Goal: Information Seeking & Learning: Learn about a topic

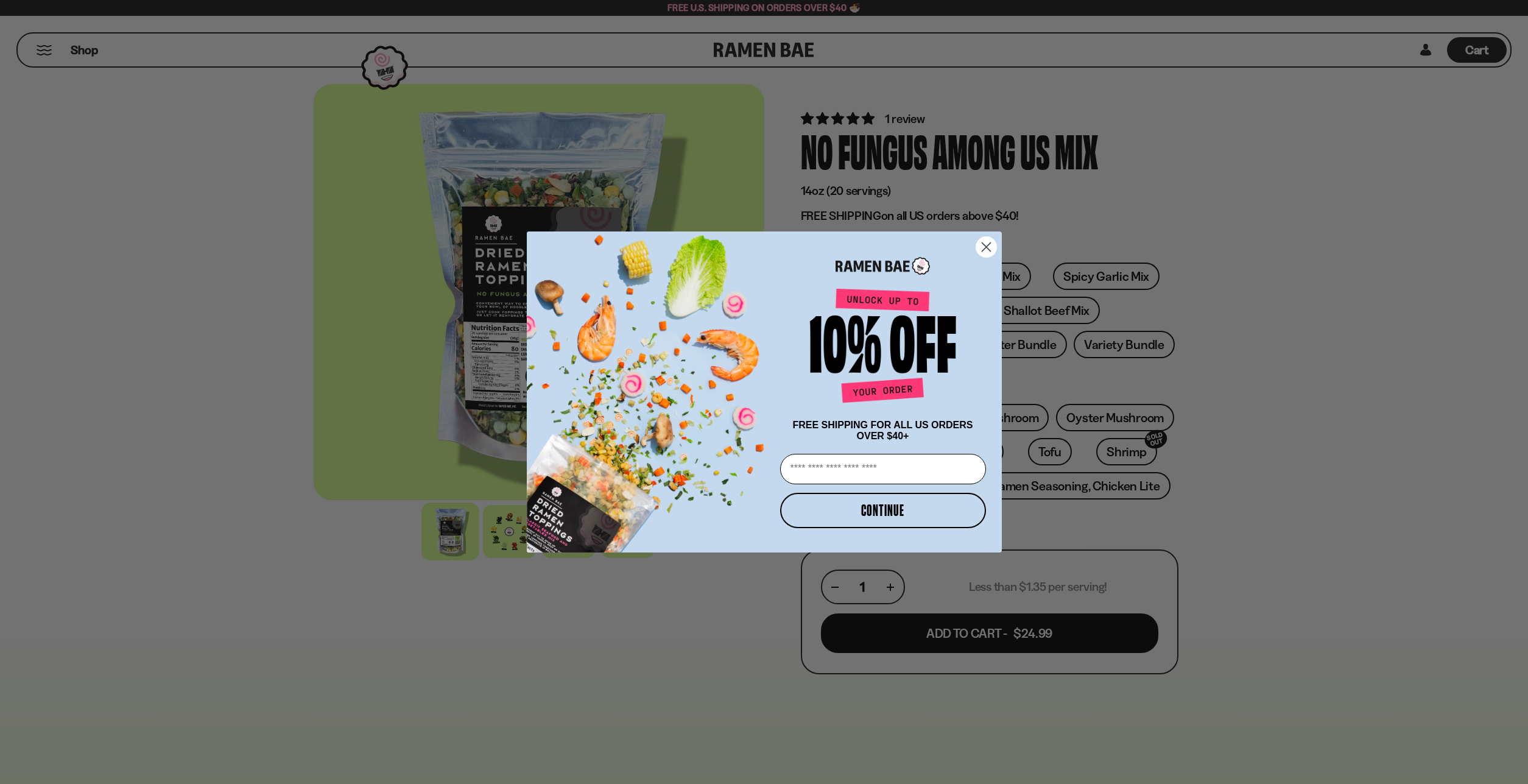
click at [1265, 144] on div "Close dialog FREE SHIPPING FOR ALL US ORDERS OVER $40+ Email CONTINUE ******" at bounding box center [764, 392] width 1528 height 784
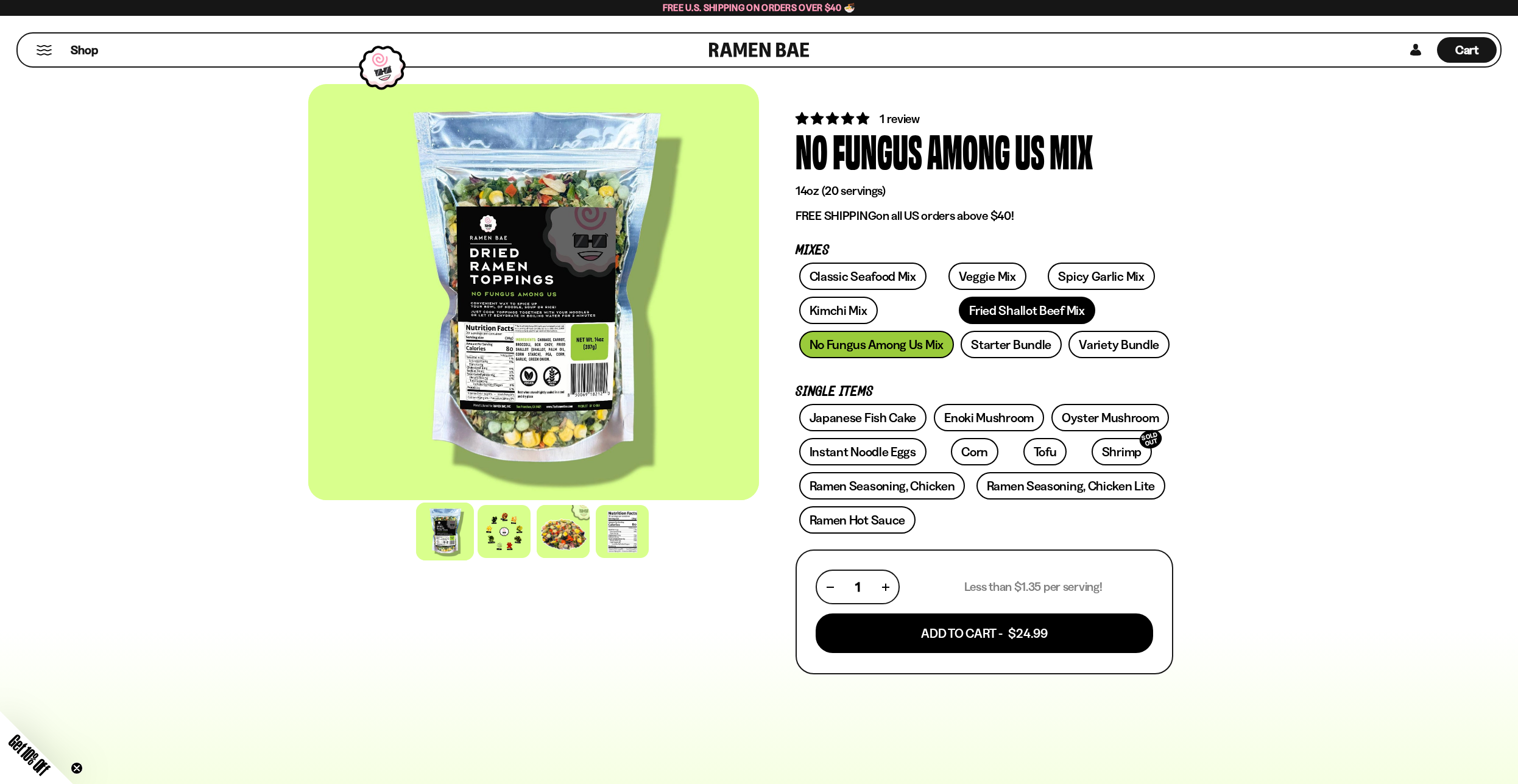
click at [968, 314] on link "Fried Shallot Beef Mix" at bounding box center [1026, 309] width 136 height 27
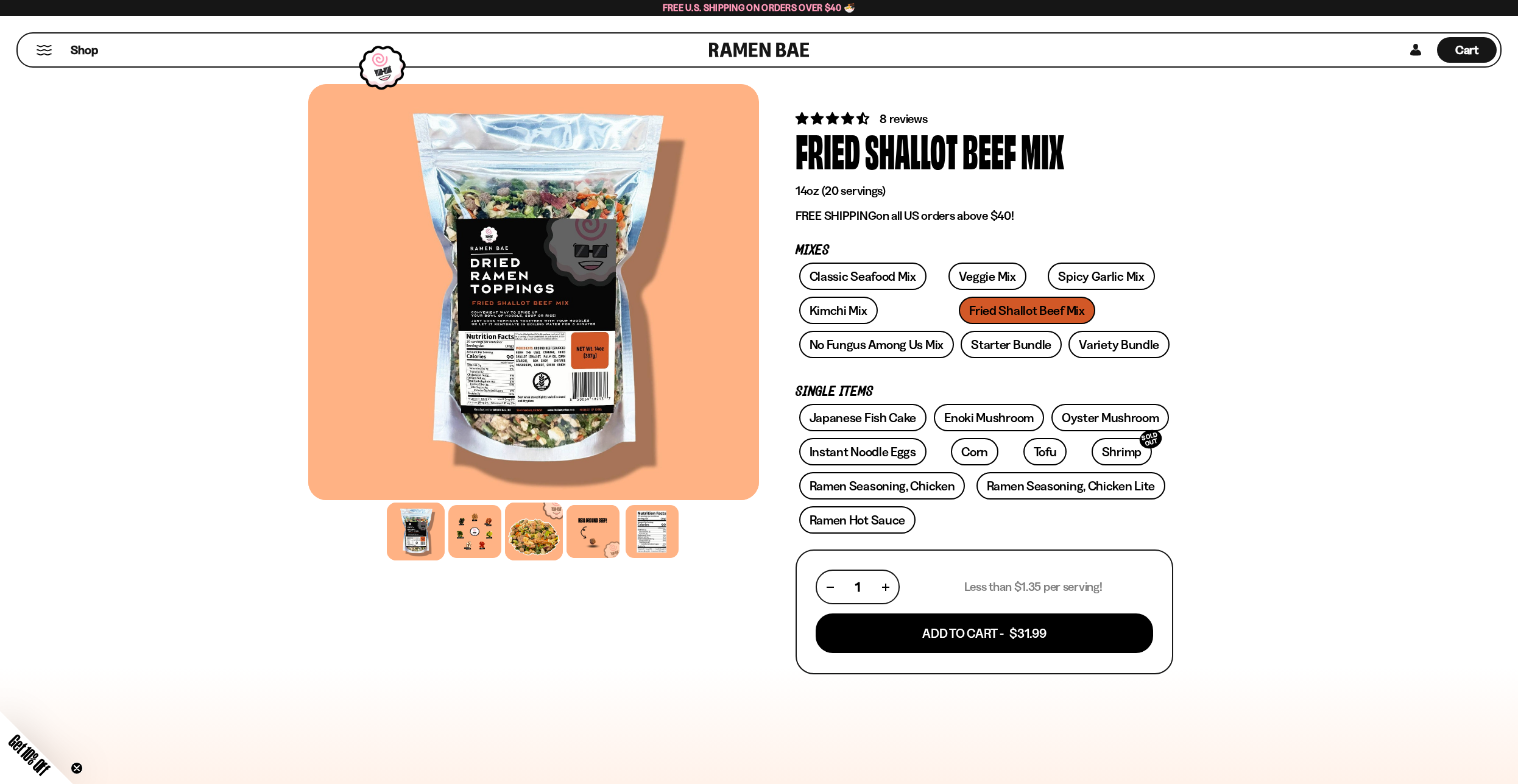
click at [525, 529] on div at bounding box center [534, 531] width 58 height 57
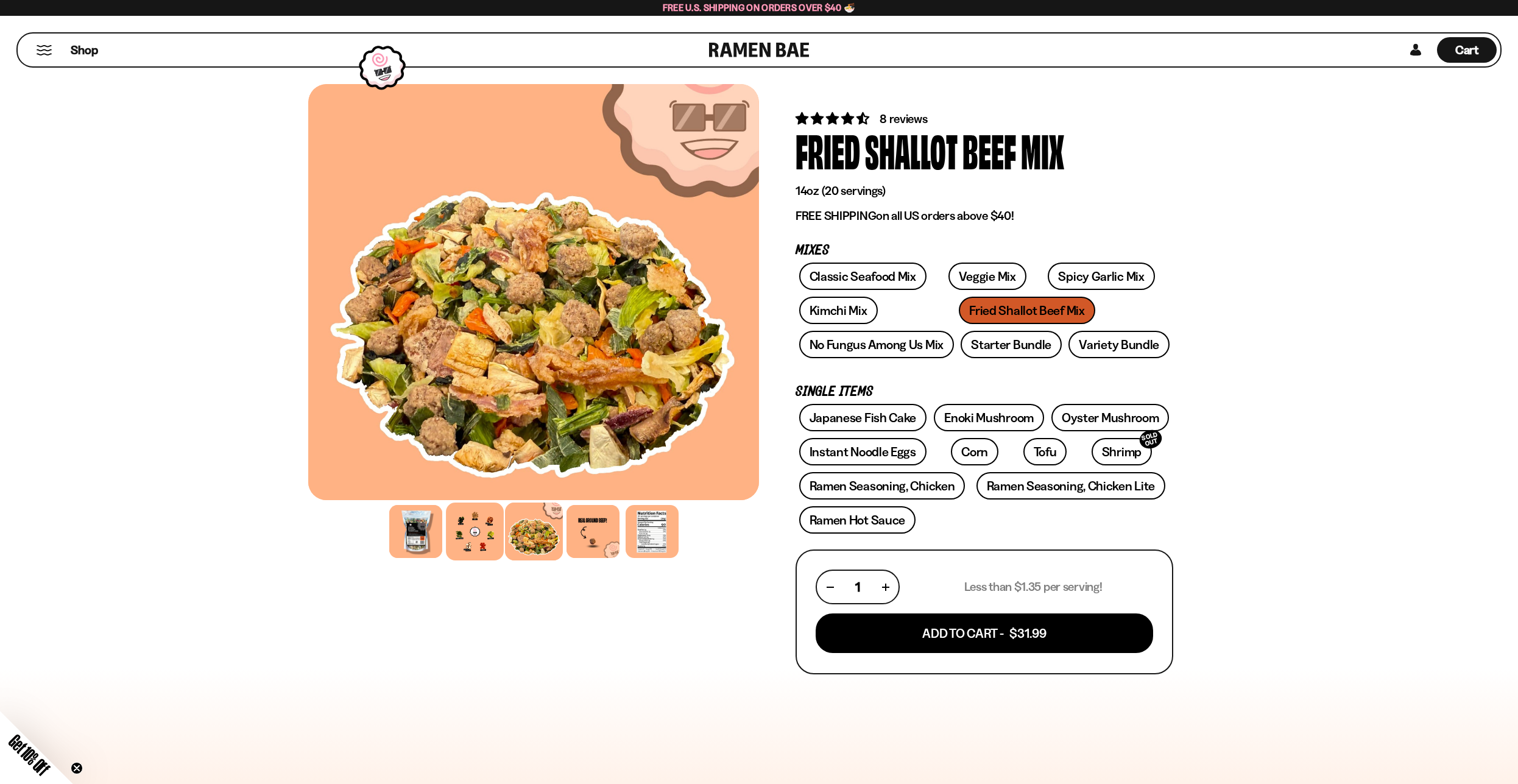
click at [465, 531] on div at bounding box center [475, 531] width 58 height 57
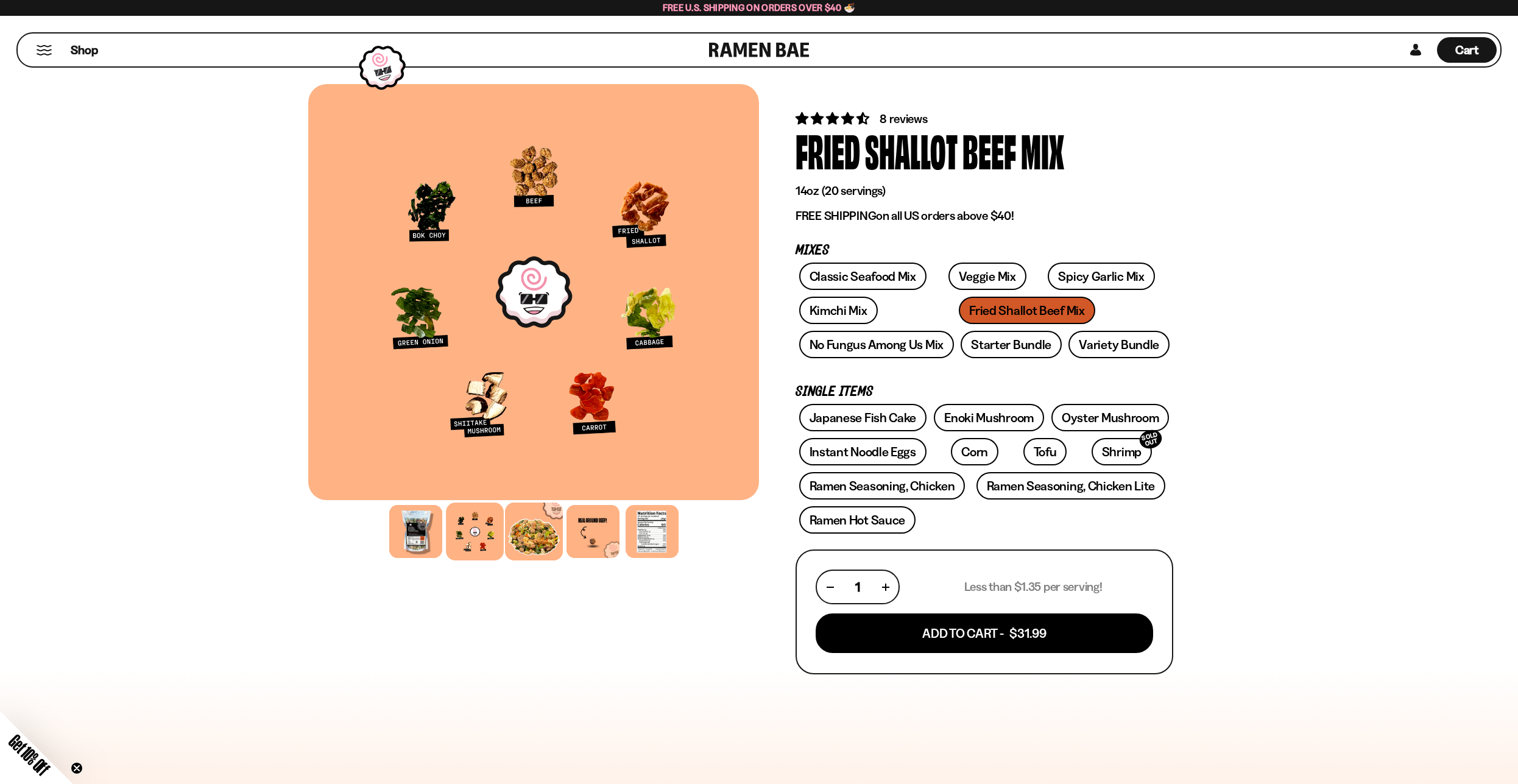
click at [551, 537] on div at bounding box center [534, 531] width 58 height 57
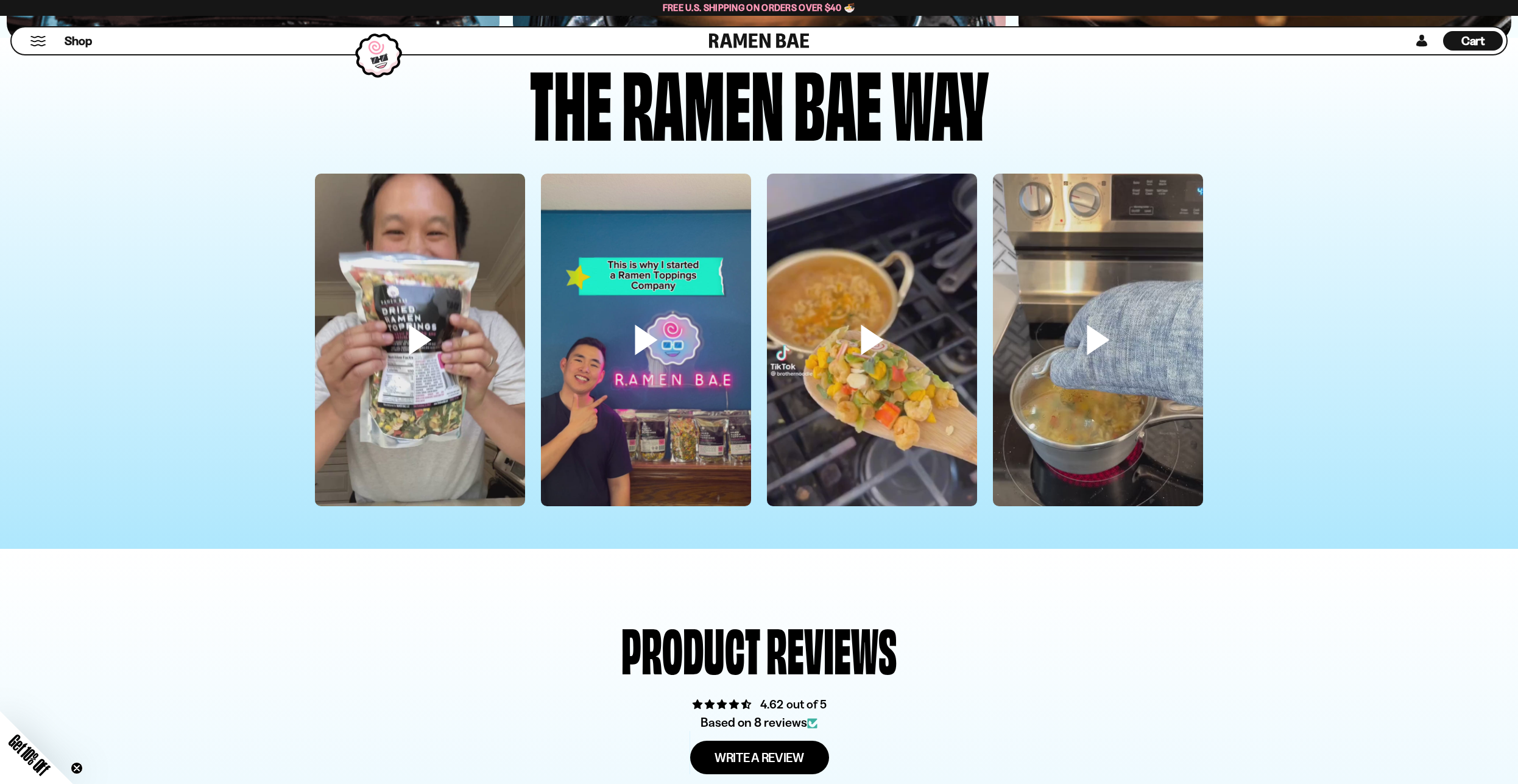
scroll to position [4161, 0]
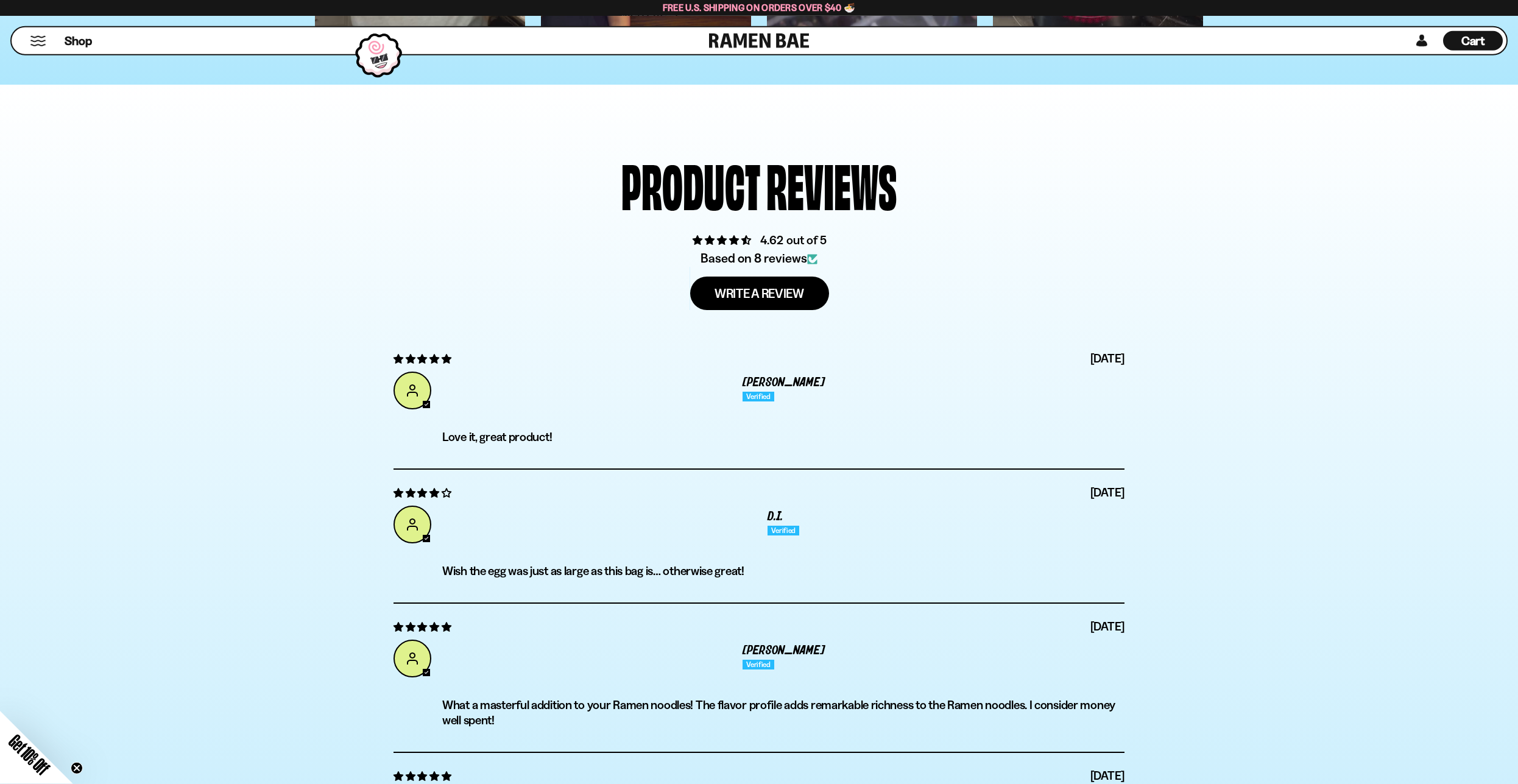
drag, startPoint x: 131, startPoint y: 273, endPoint x: 132, endPoint y: 296, distance: 23.0
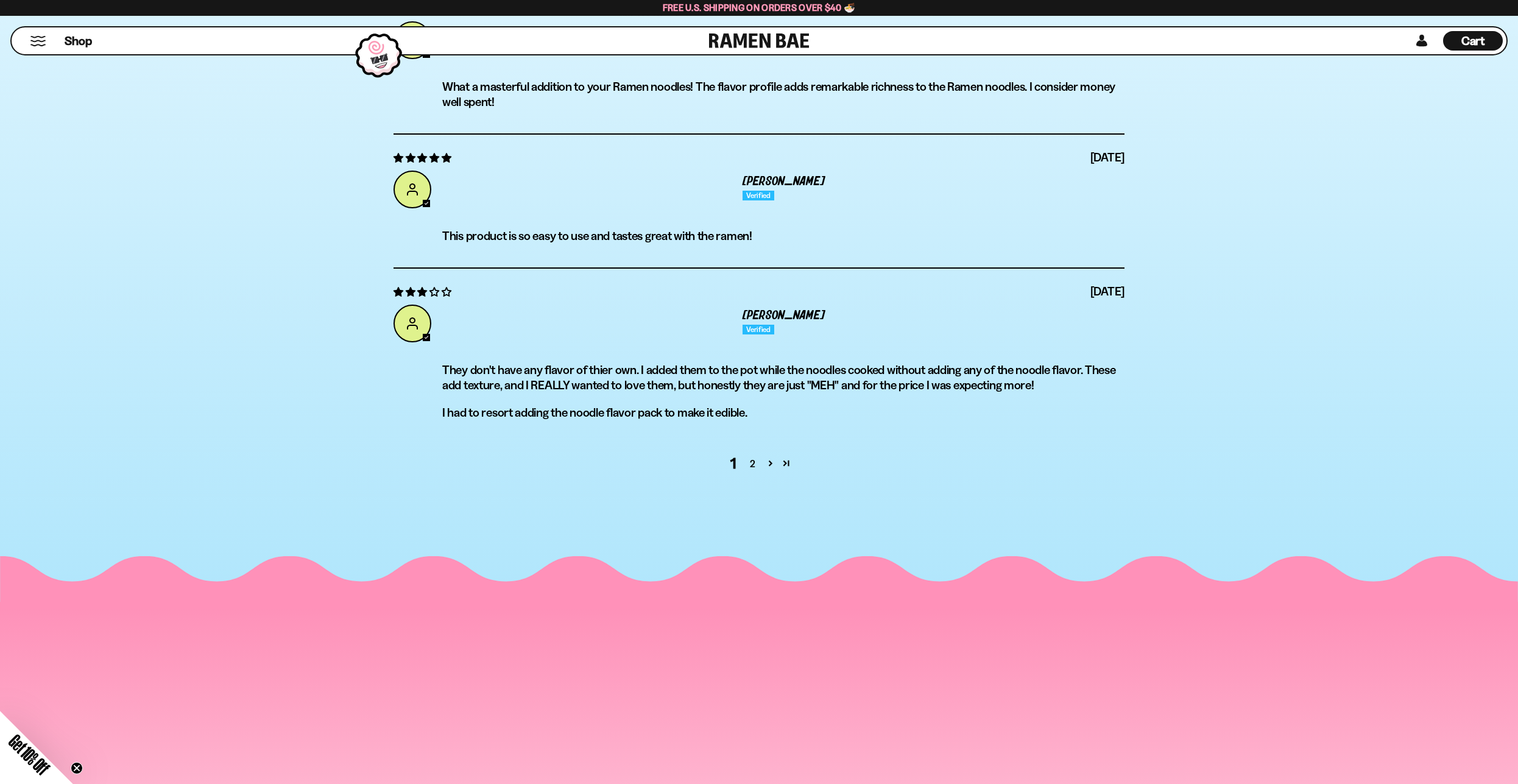
scroll to position [5487, 0]
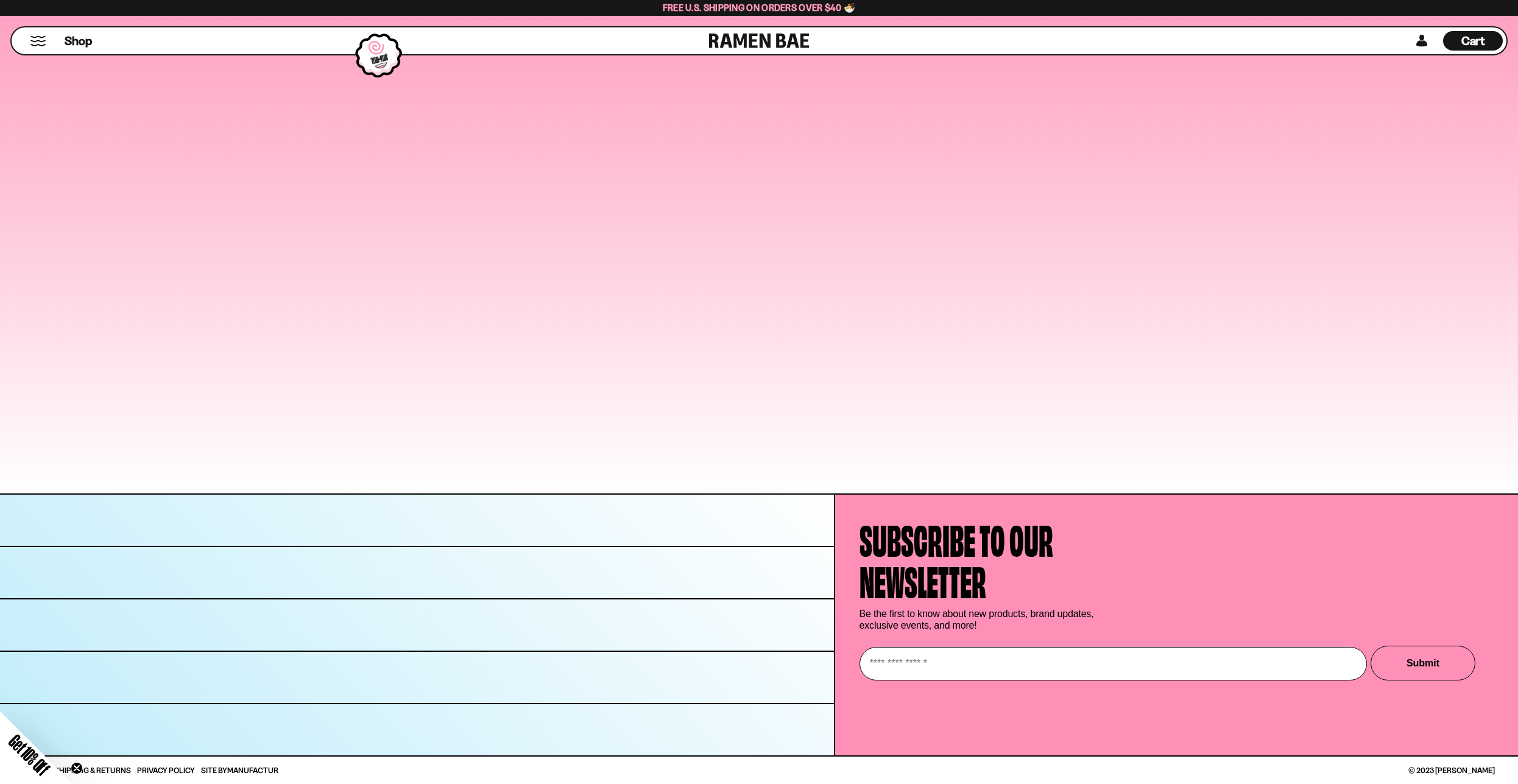
drag, startPoint x: 147, startPoint y: 227, endPoint x: 162, endPoint y: 470, distance: 243.5
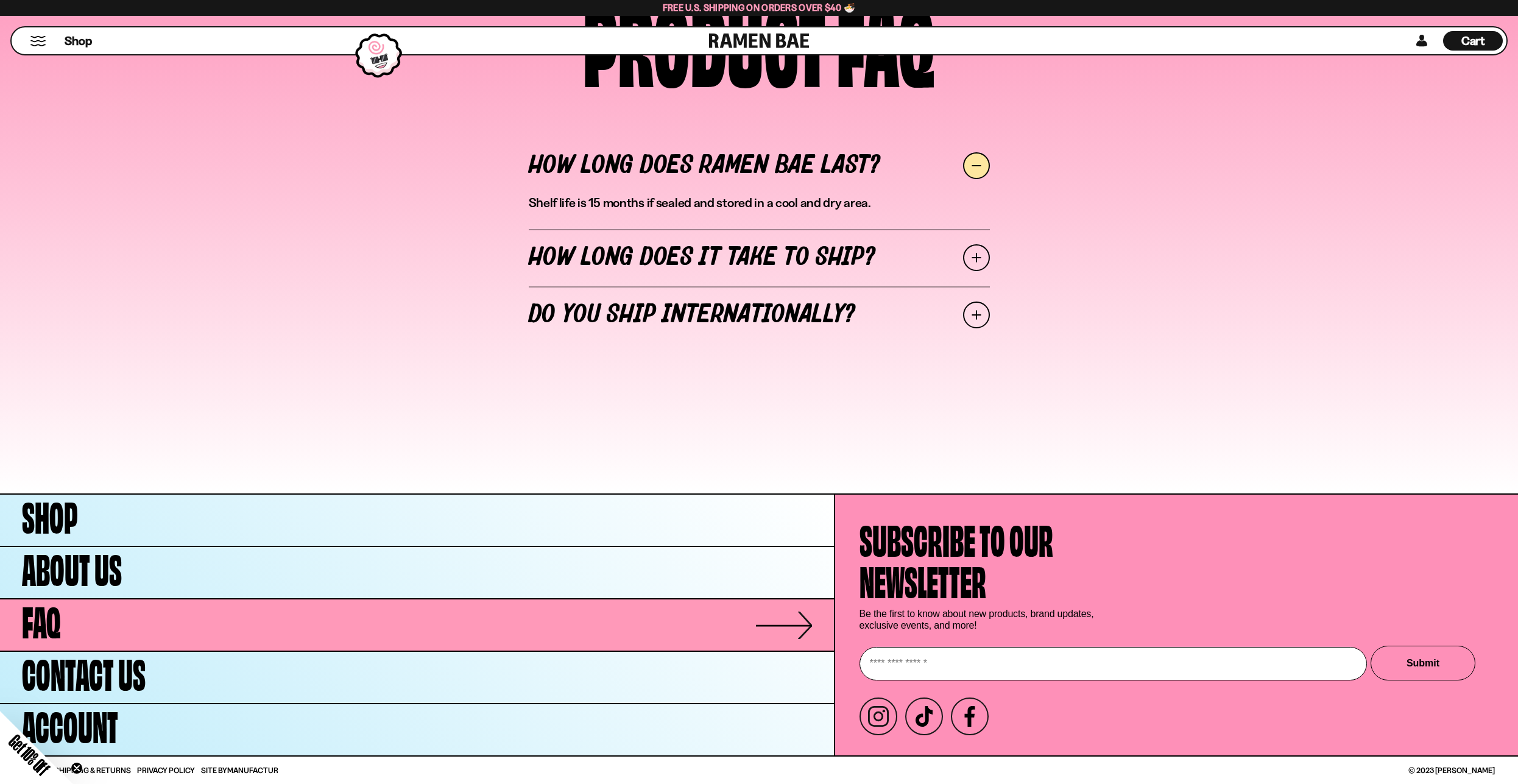
click at [62, 626] on link "FAQ" at bounding box center [416, 625] width 834 height 51
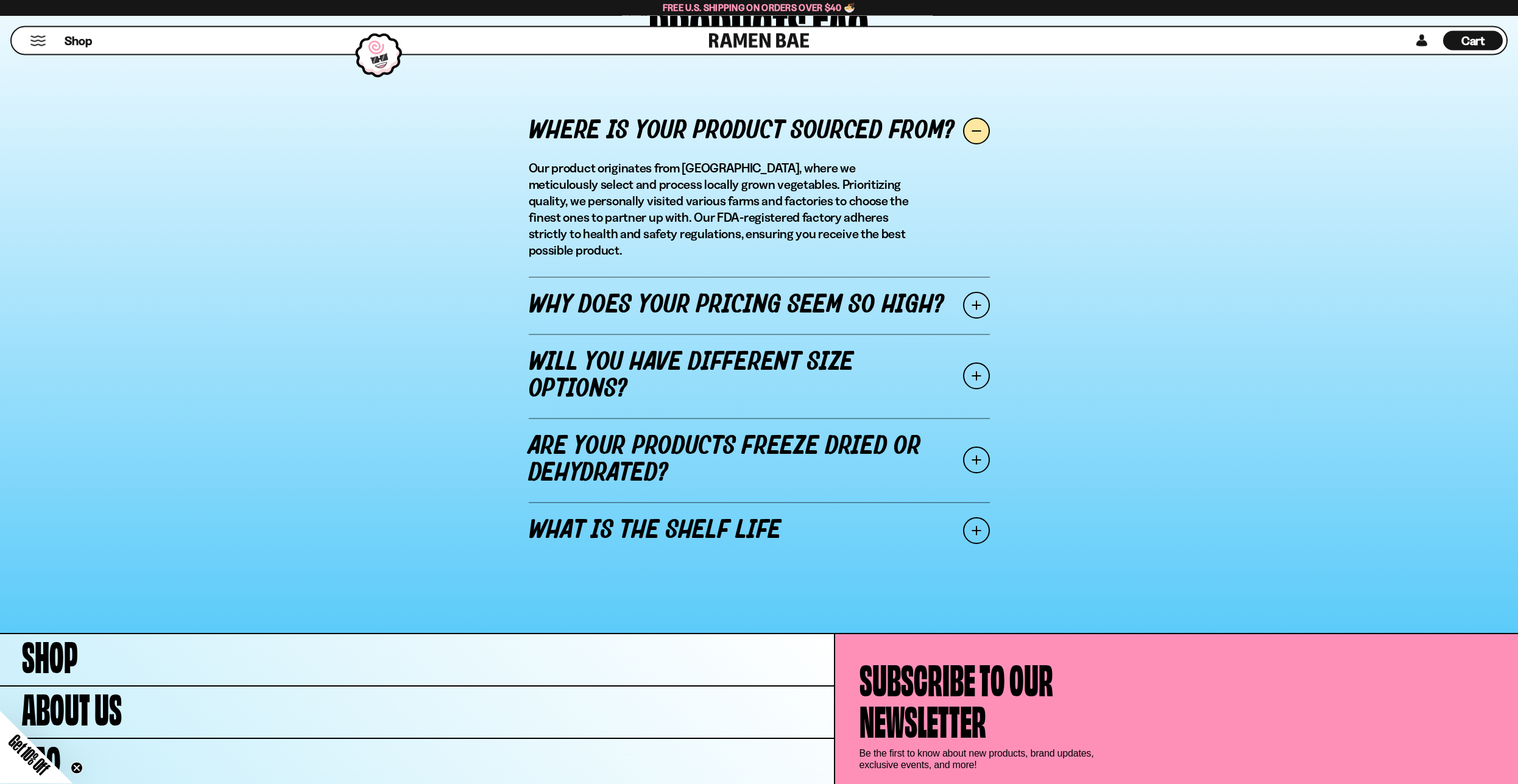
scroll to position [1373, 0]
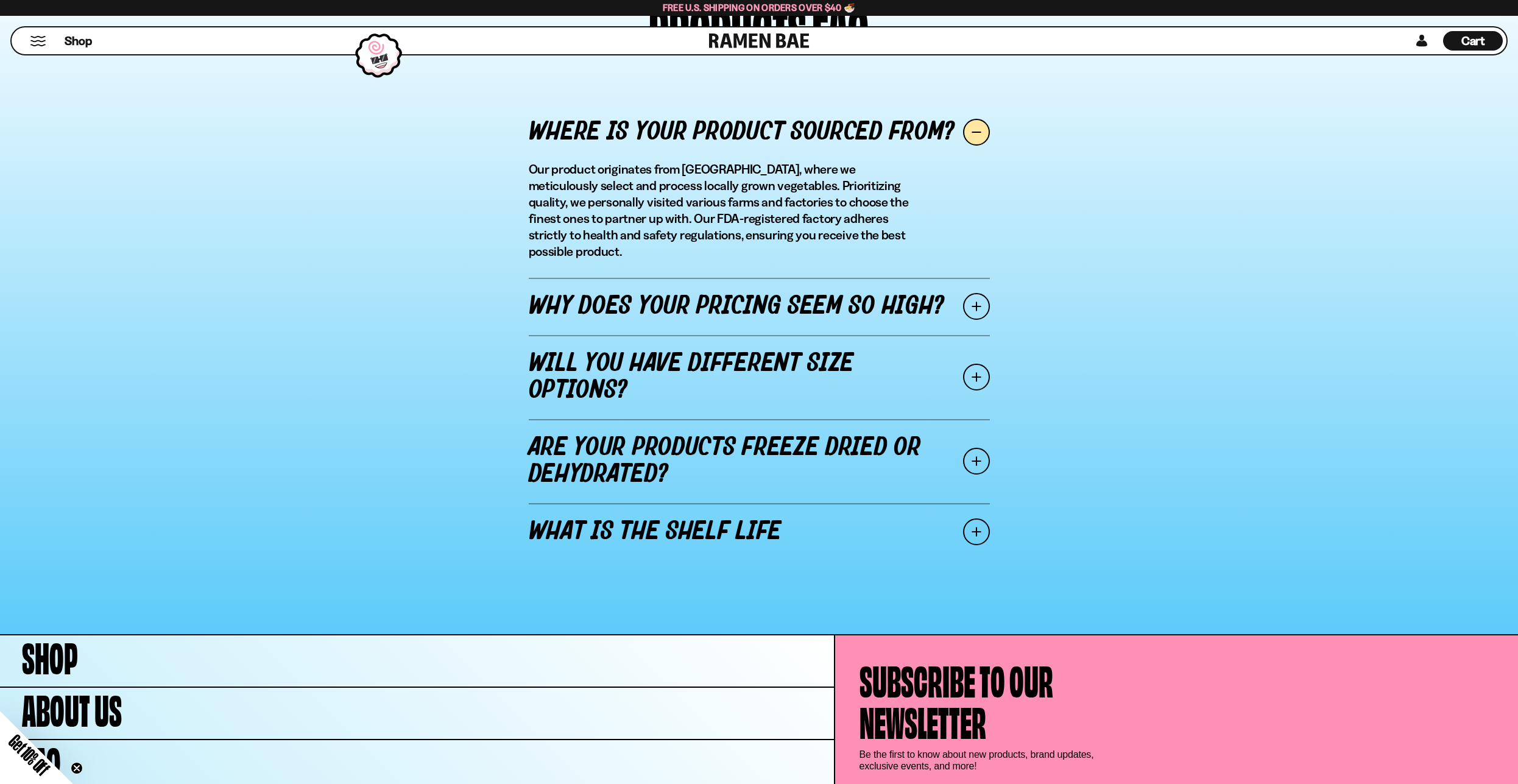
click at [698, 419] on link "Are your products freeze dried or dehydrated?" at bounding box center [759, 461] width 461 height 84
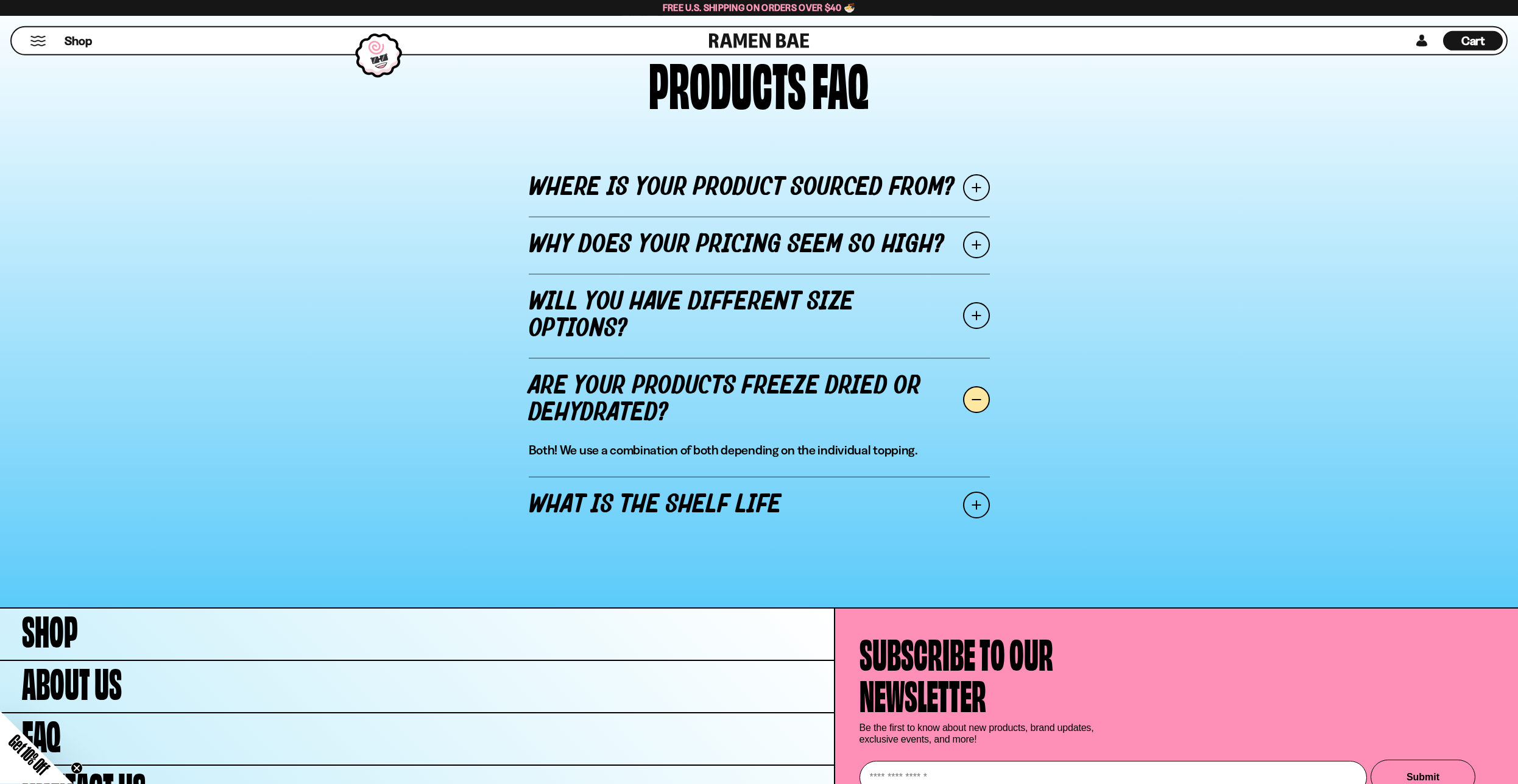
scroll to position [1312, 0]
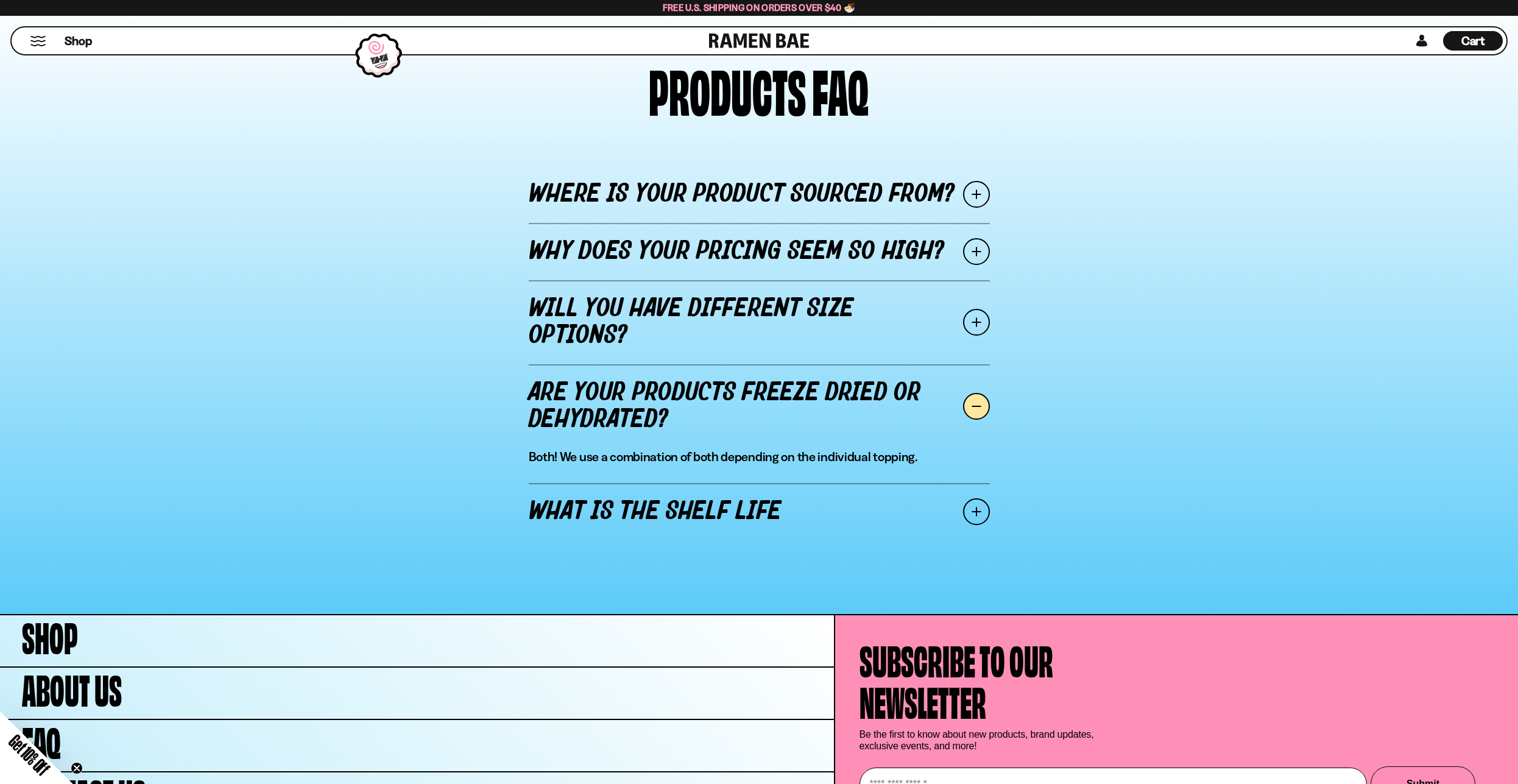
click at [655, 185] on link "Where is your product sourced from?" at bounding box center [759, 195] width 461 height 57
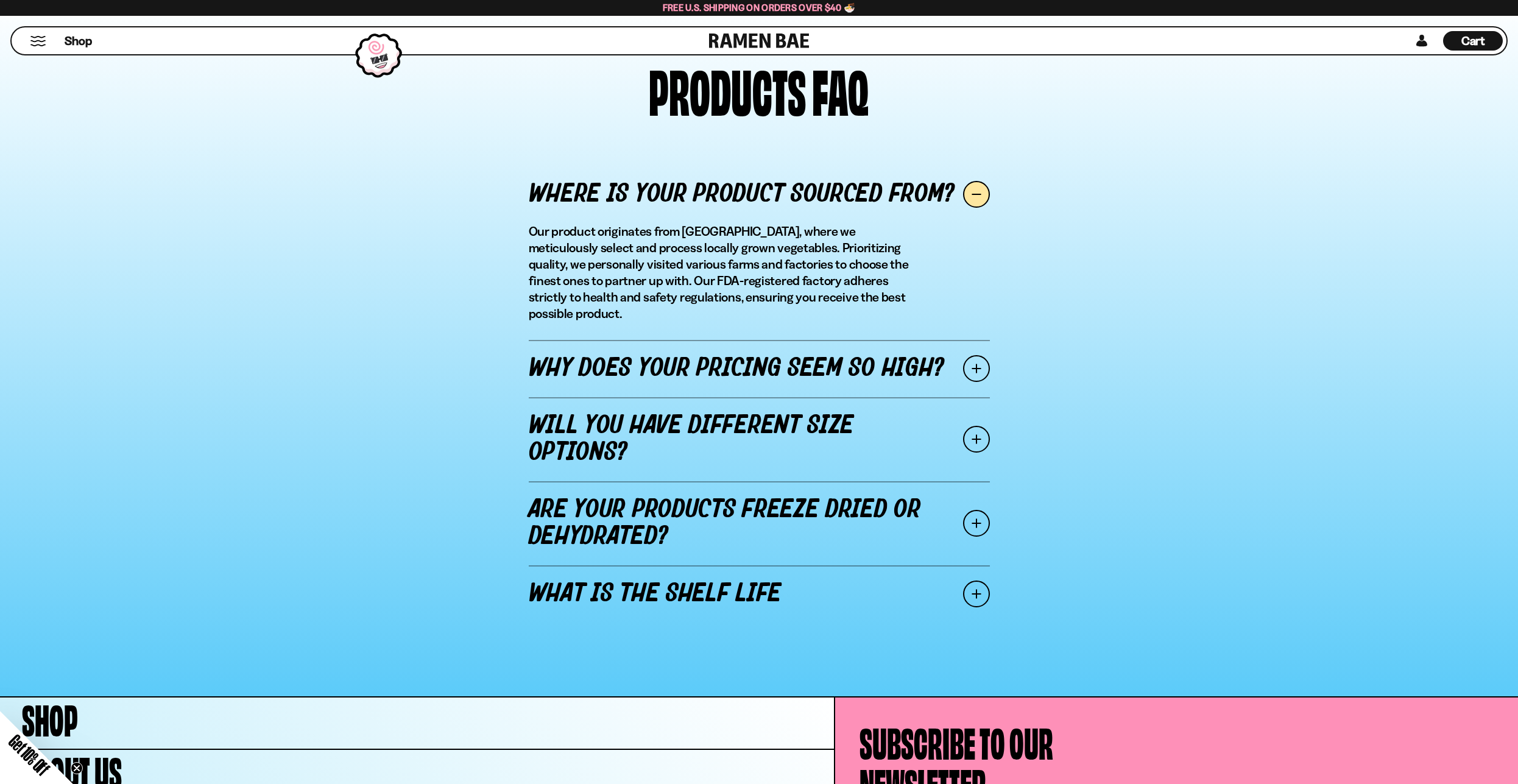
click at [630, 358] on link "Why does your pricing seem so high?" at bounding box center [759, 369] width 461 height 57
